Goal: Task Accomplishment & Management: Complete application form

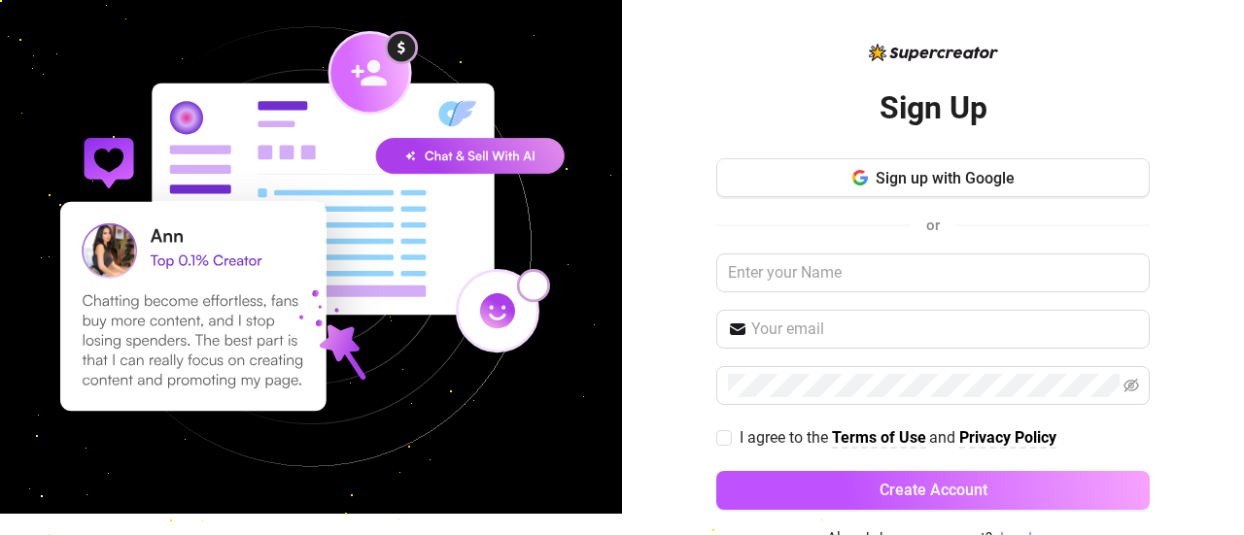
scroll to position [33, 0]
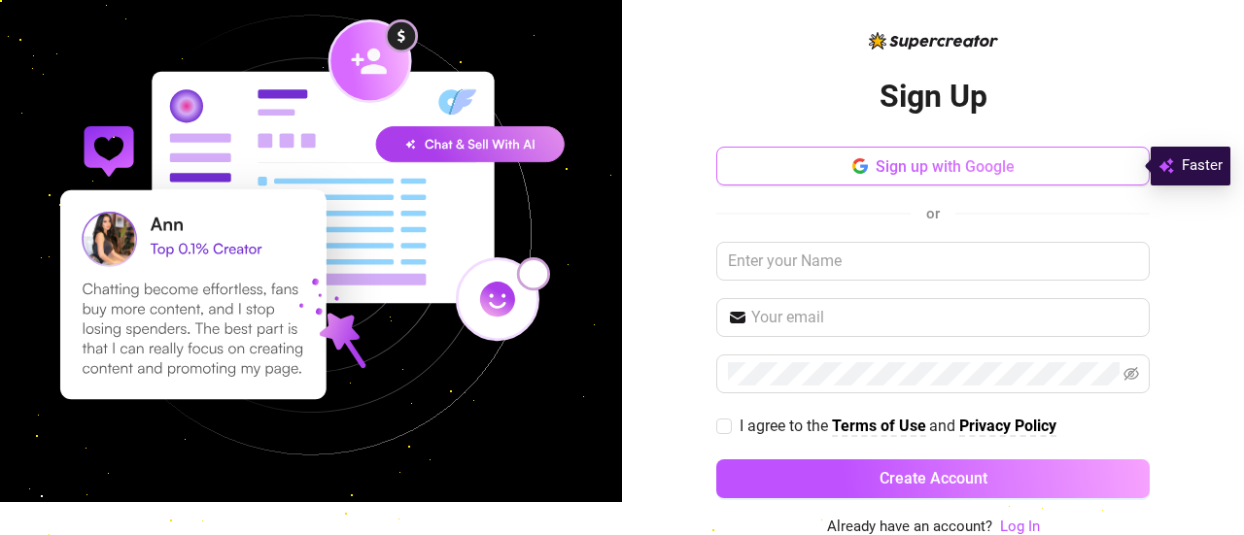
click at [875, 163] on span "Sign up with Google" at bounding box center [944, 166] width 139 height 18
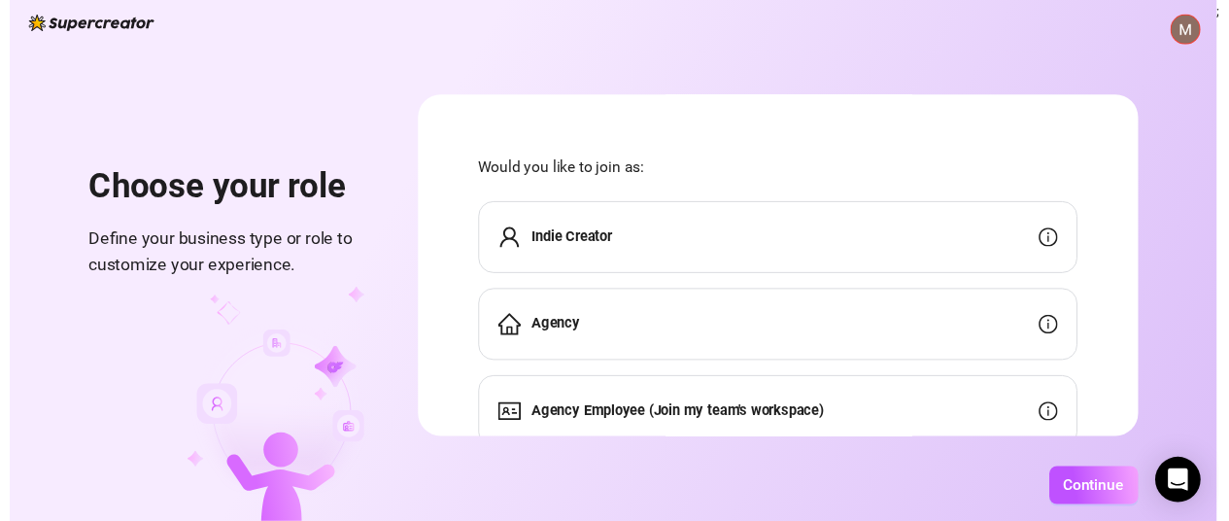
scroll to position [74, 0]
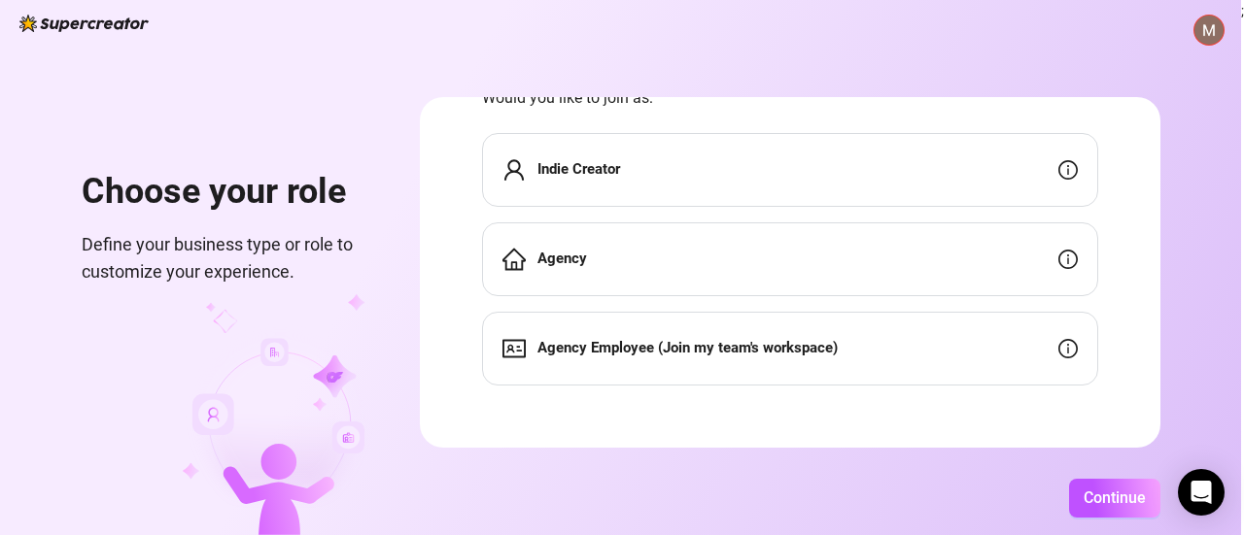
click at [750, 167] on div "Indie Creator" at bounding box center [790, 170] width 616 height 74
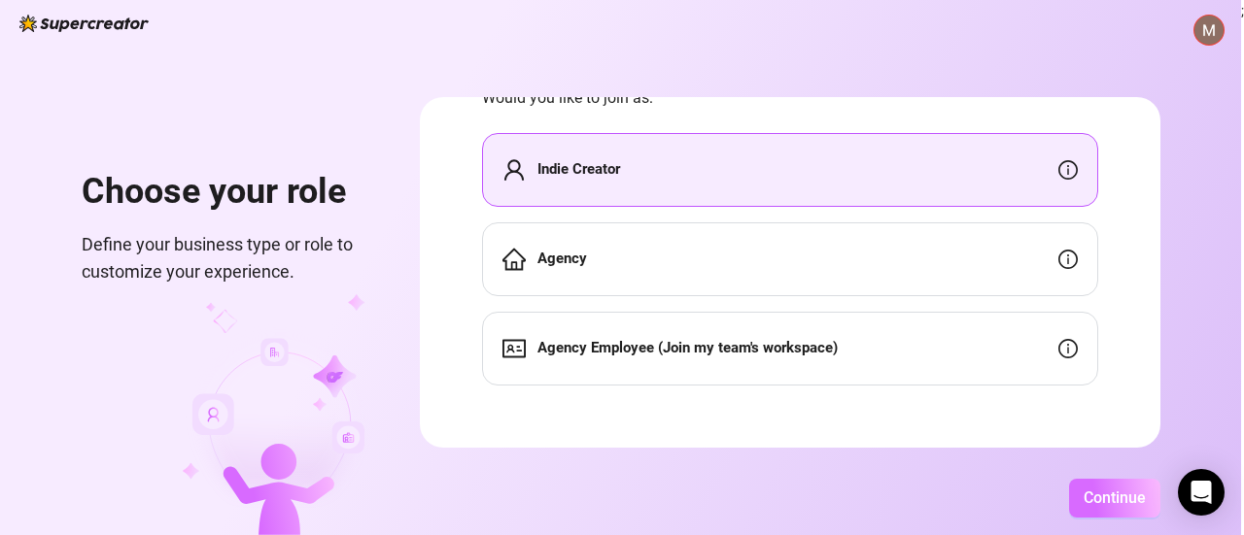
click at [1133, 503] on span "Continue" at bounding box center [1114, 498] width 62 height 18
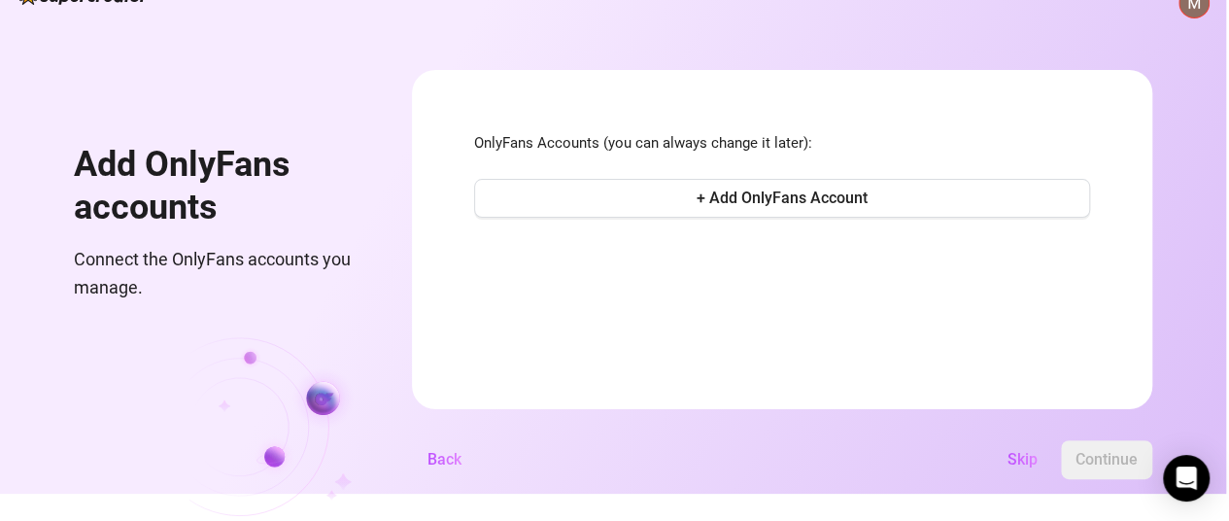
scroll to position [49, 0]
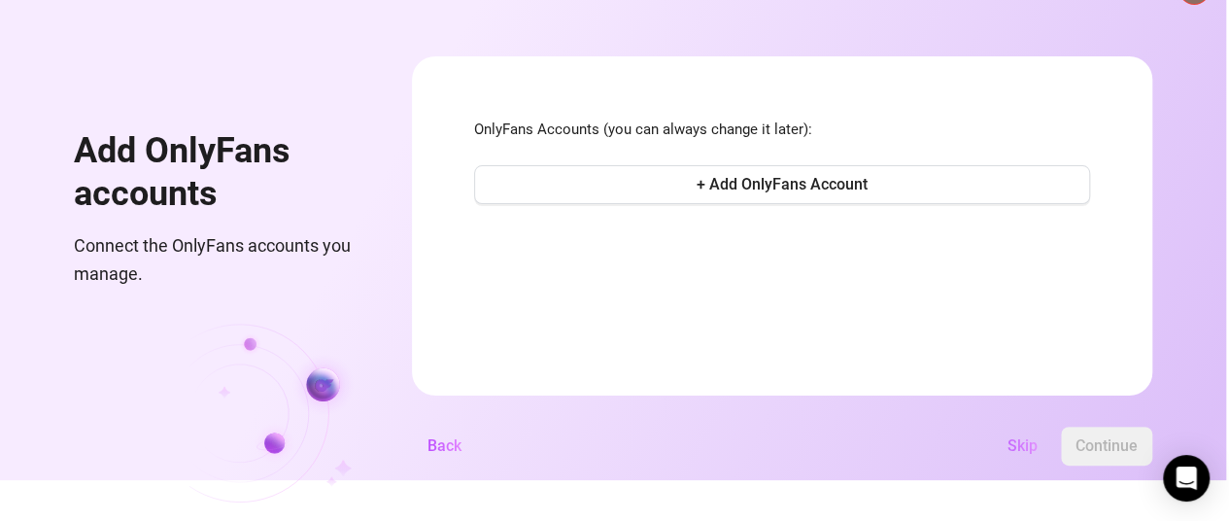
click at [1027, 450] on span "Skip" at bounding box center [1022, 445] width 30 height 18
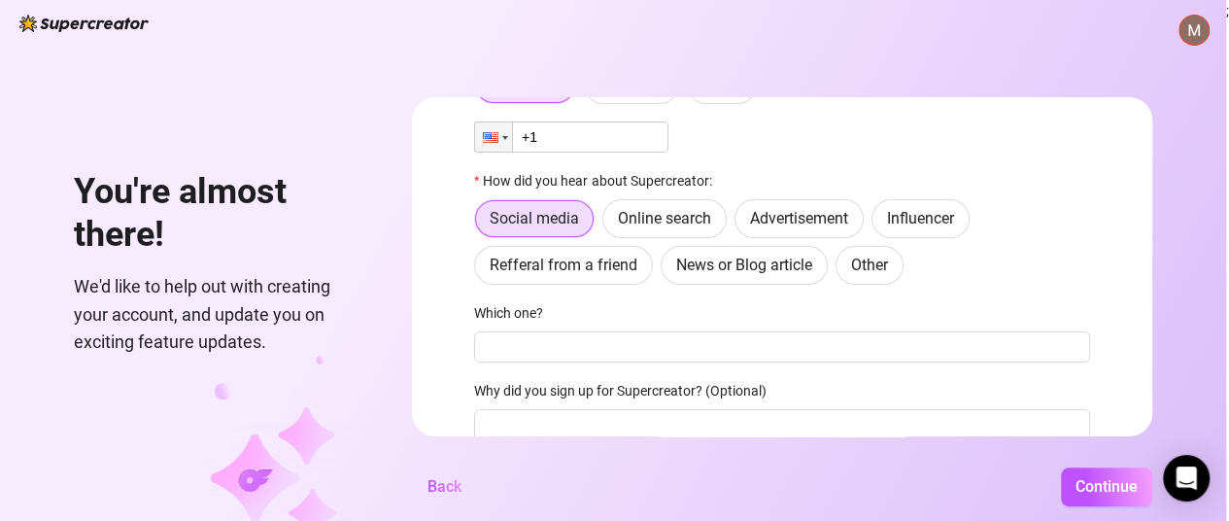
scroll to position [97, 0]
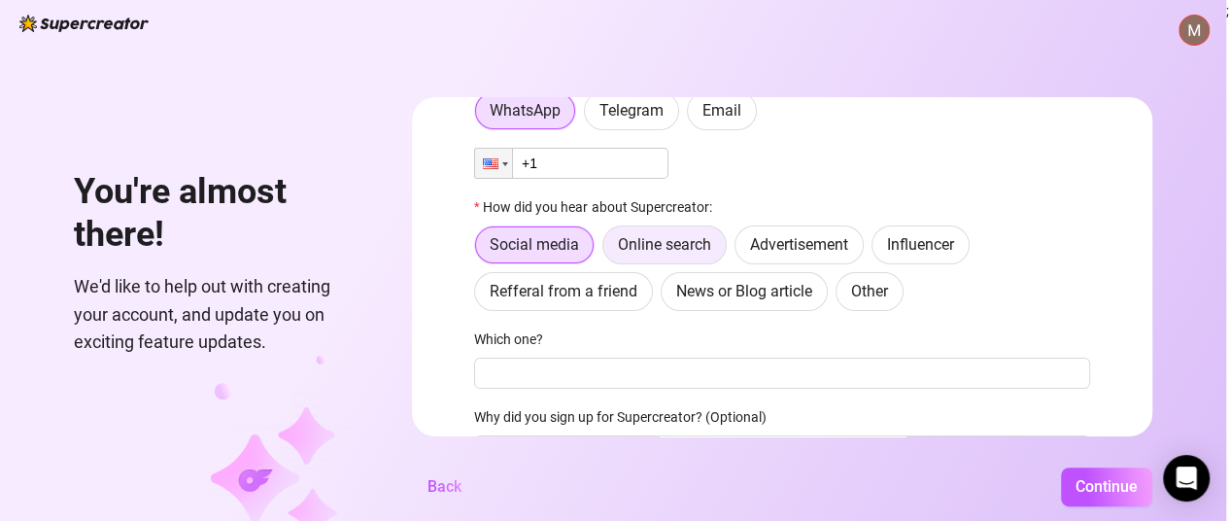
click at [680, 242] on span "Online search" at bounding box center [664, 244] width 93 height 18
click at [608, 250] on input "Online search" at bounding box center [608, 250] width 0 height 0
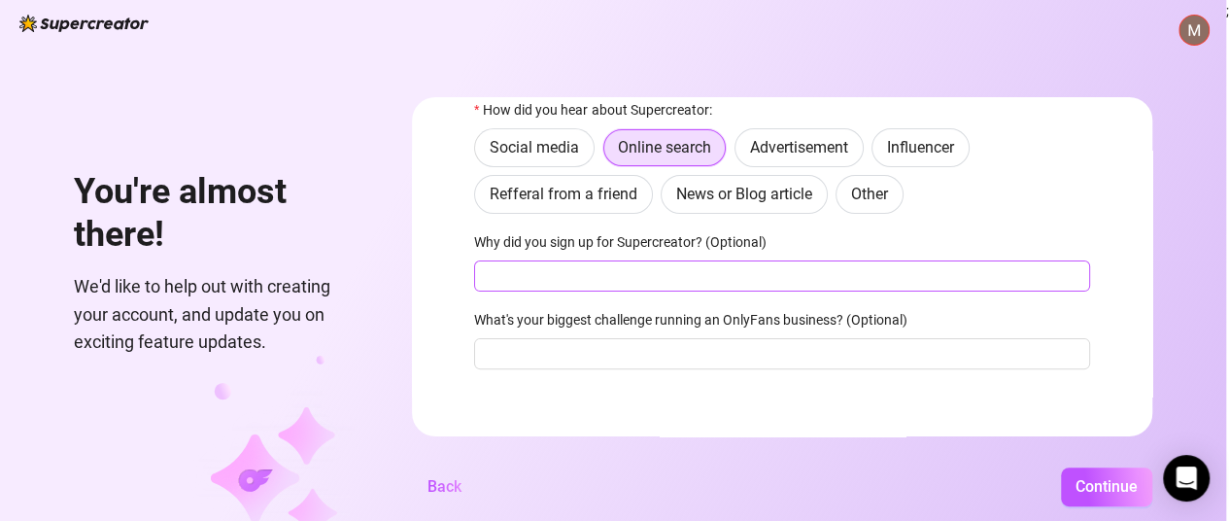
scroll to position [0, 0]
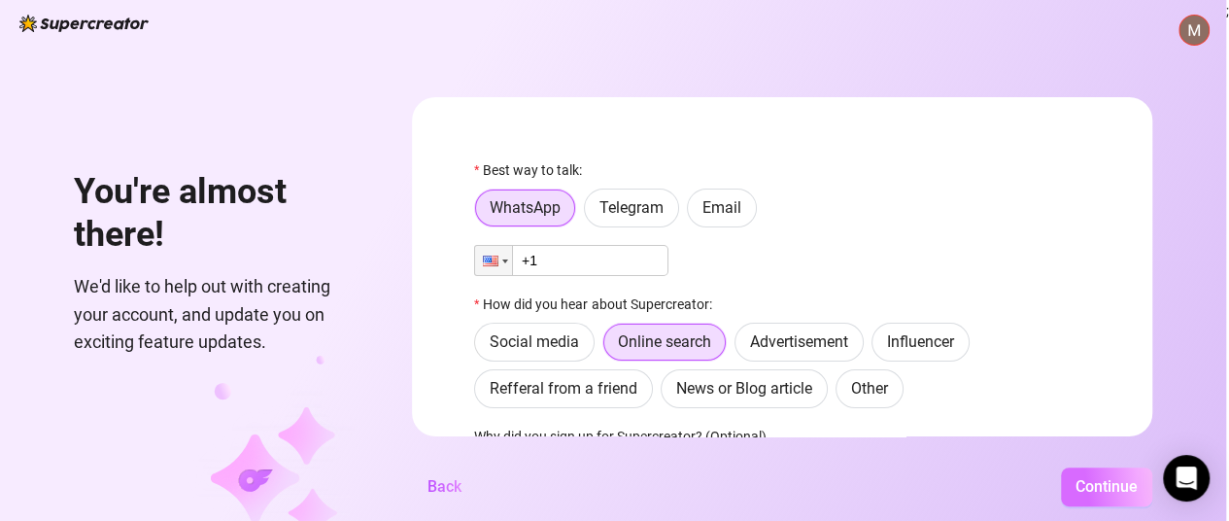
click at [1115, 495] on span "Continue" at bounding box center [1106, 486] width 62 height 18
